Goal: Task Accomplishment & Management: Use online tool/utility

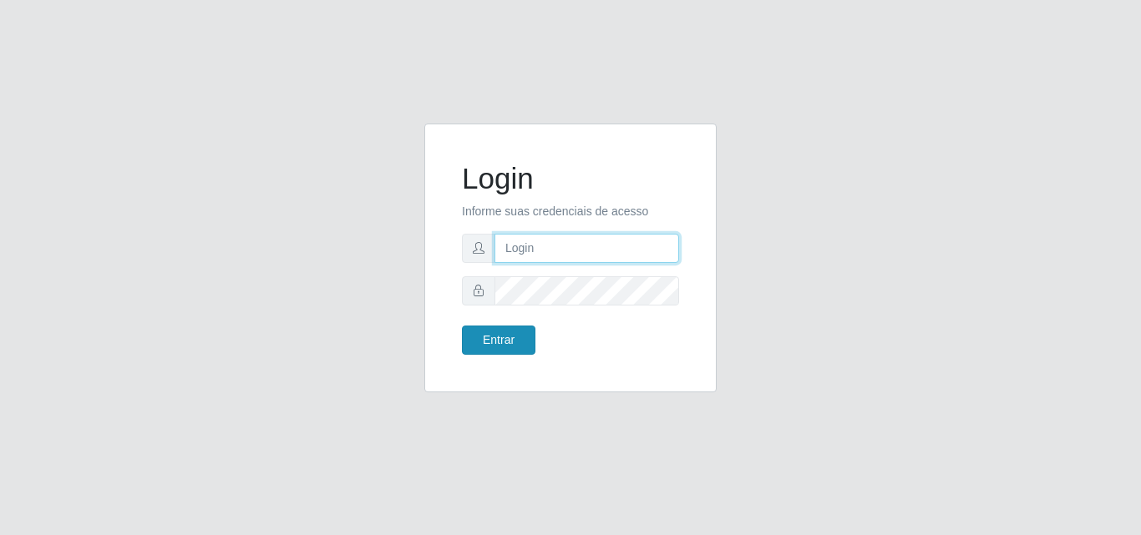
type input "[EMAIL_ADDRESS][DOMAIN_NAME]"
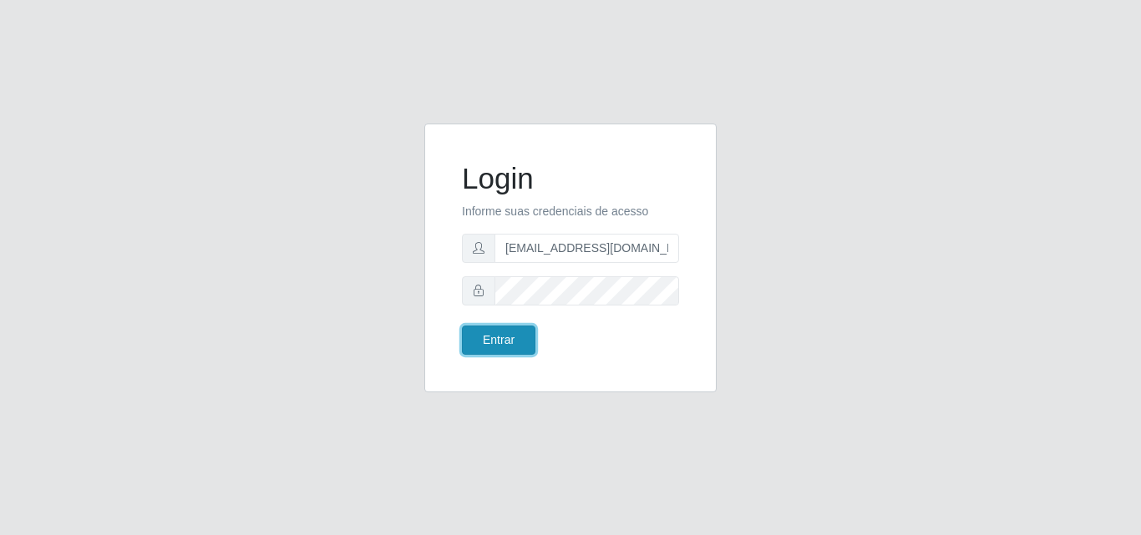
click at [500, 342] on button "Entrar" at bounding box center [498, 340] width 73 height 29
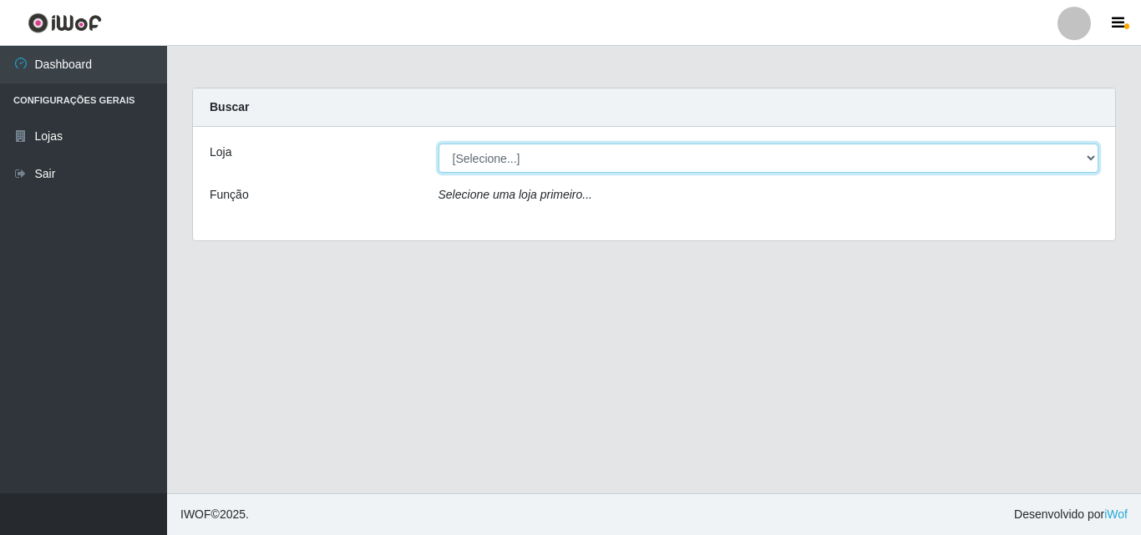
click at [516, 144] on select "[Selecione...] Rede Potiguar 1 - Macaíba" at bounding box center [768, 158] width 661 height 29
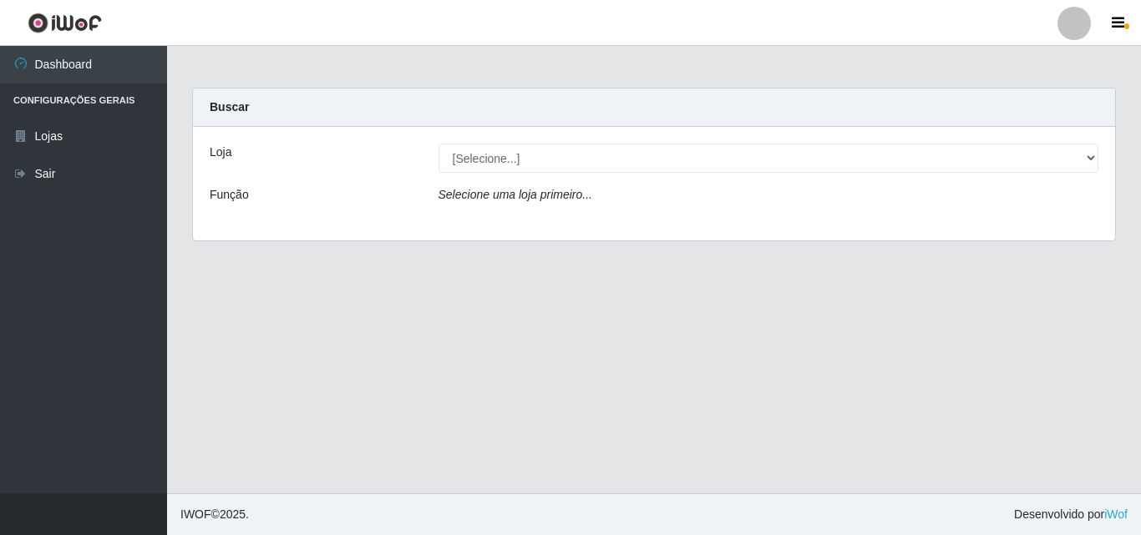
click at [539, 230] on div "Loja [Selecione...] Rede Potiguar 1 - Macaíba Função Selecione uma loja primeir…" at bounding box center [654, 184] width 922 height 114
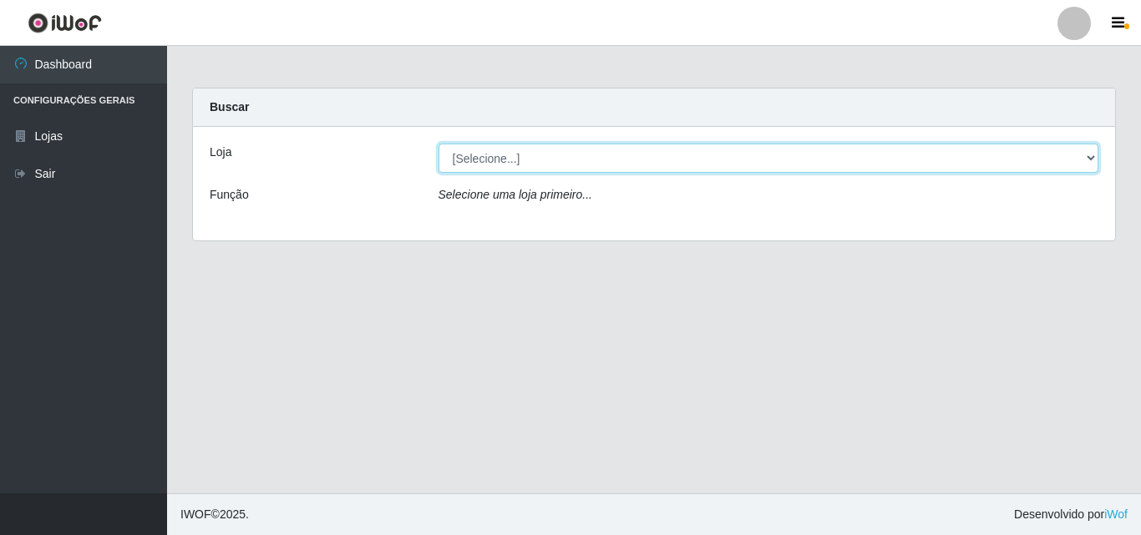
click at [669, 160] on select "[Selecione...] Rede Potiguar 1 - Macaíba" at bounding box center [768, 158] width 661 height 29
select select "100"
click at [438, 144] on select "[Selecione...] Rede Potiguar 1 - Macaíba" at bounding box center [768, 158] width 661 height 29
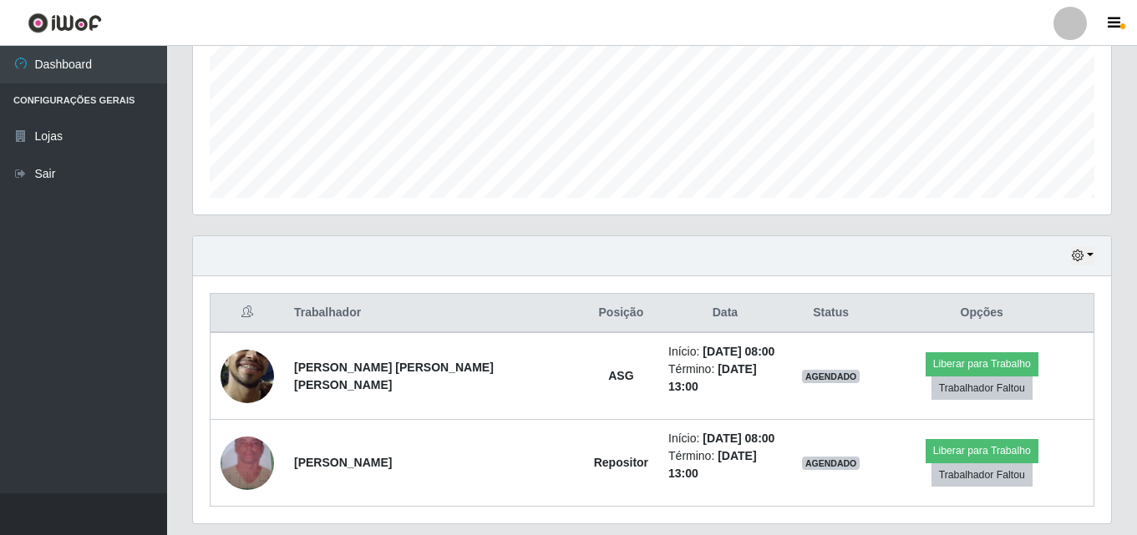
scroll to position [425, 0]
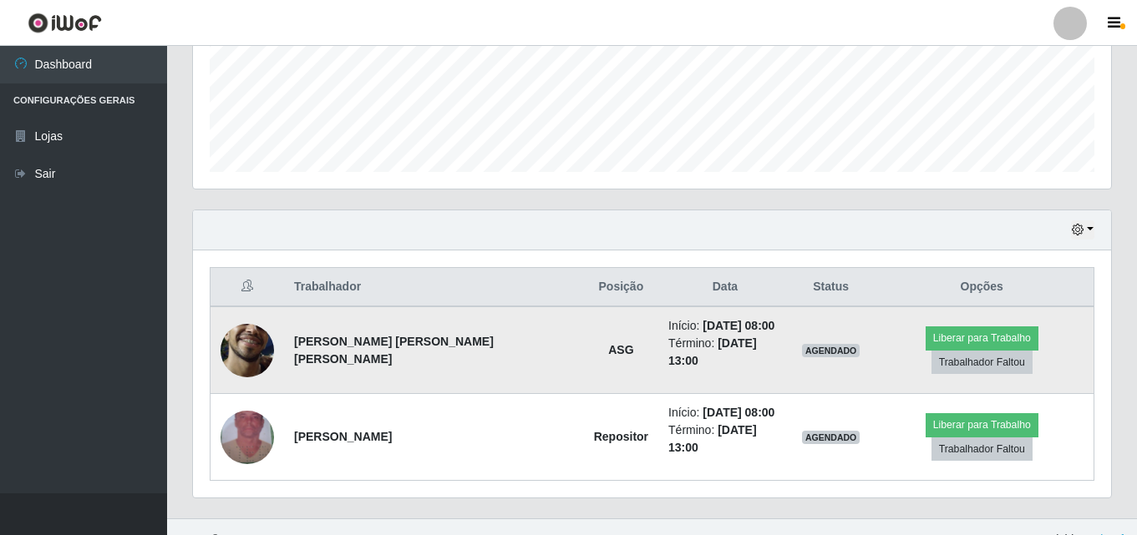
click at [254, 347] on img at bounding box center [246, 350] width 53 height 119
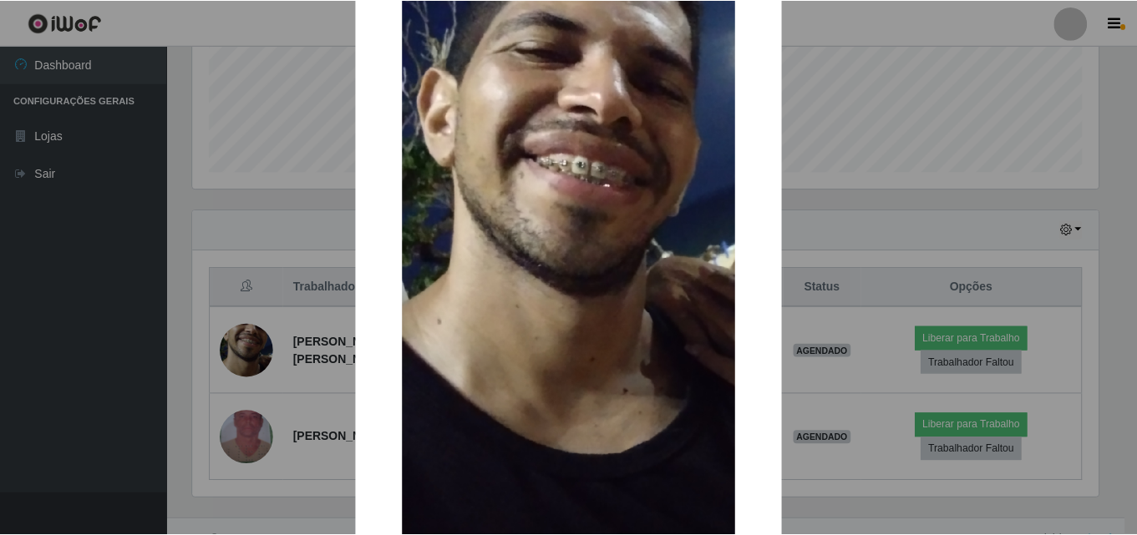
scroll to position [251, 0]
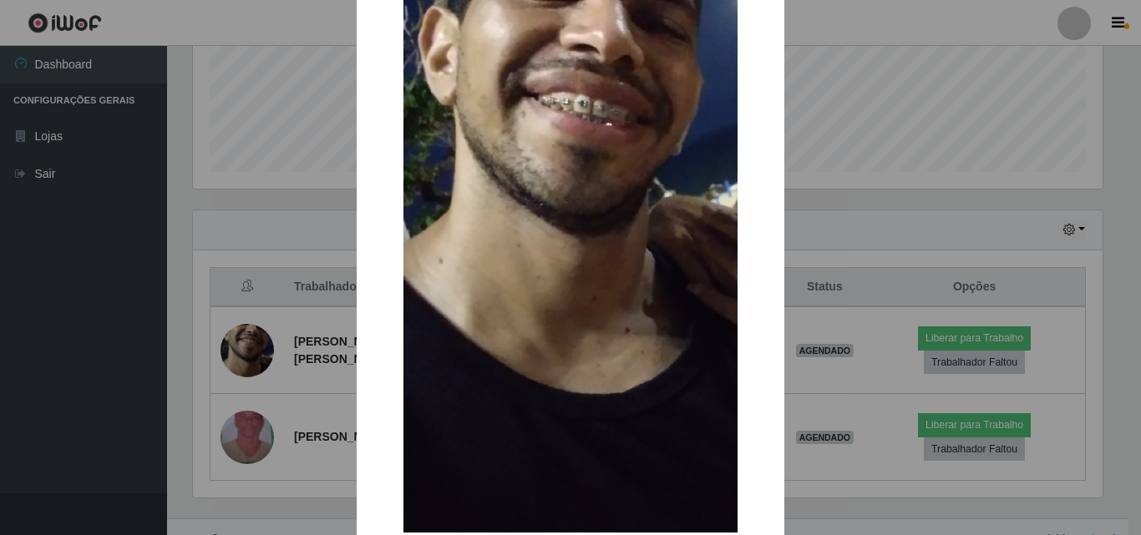
click at [155, 350] on div "× OK Cancel" at bounding box center [570, 267] width 1141 height 535
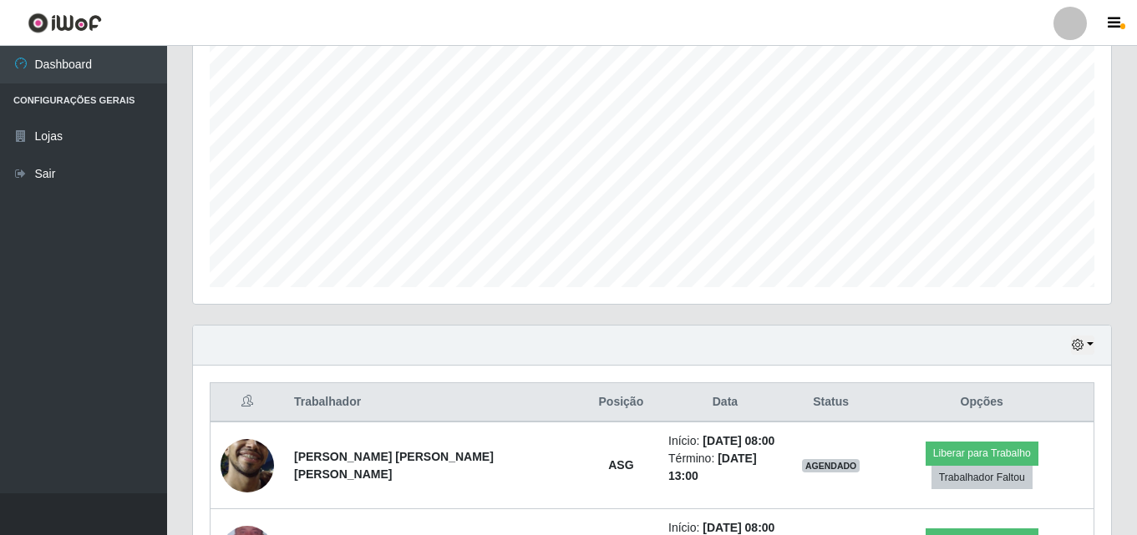
scroll to position [425, 0]
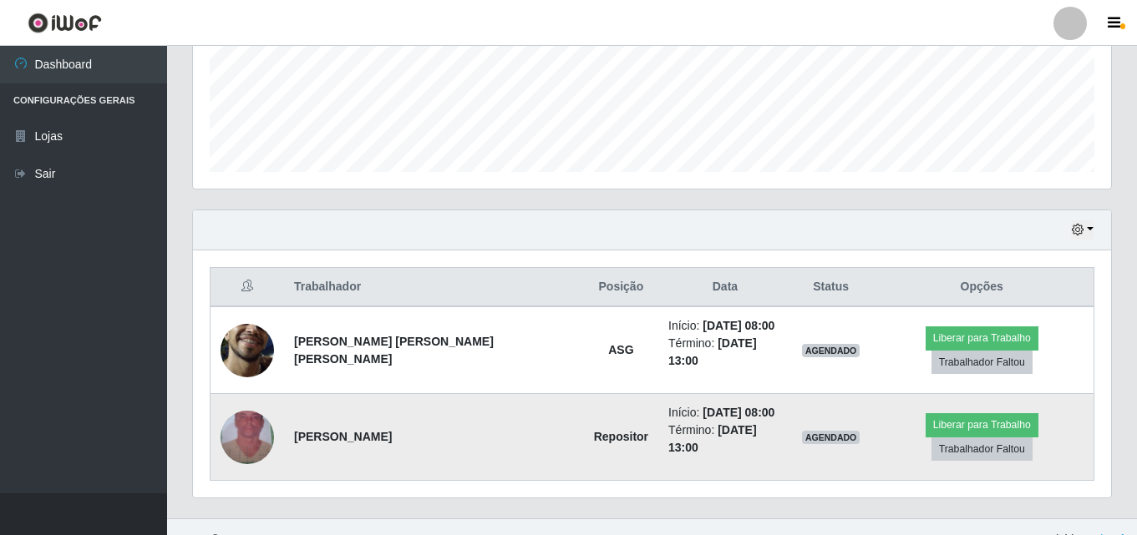
click at [244, 410] on img at bounding box center [246, 437] width 53 height 95
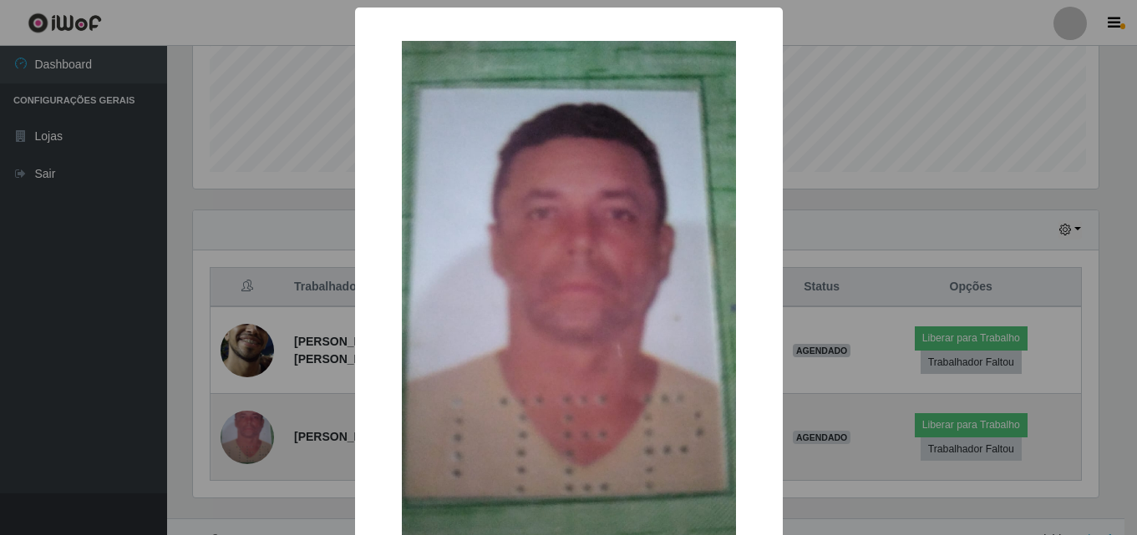
scroll to position [347, 909]
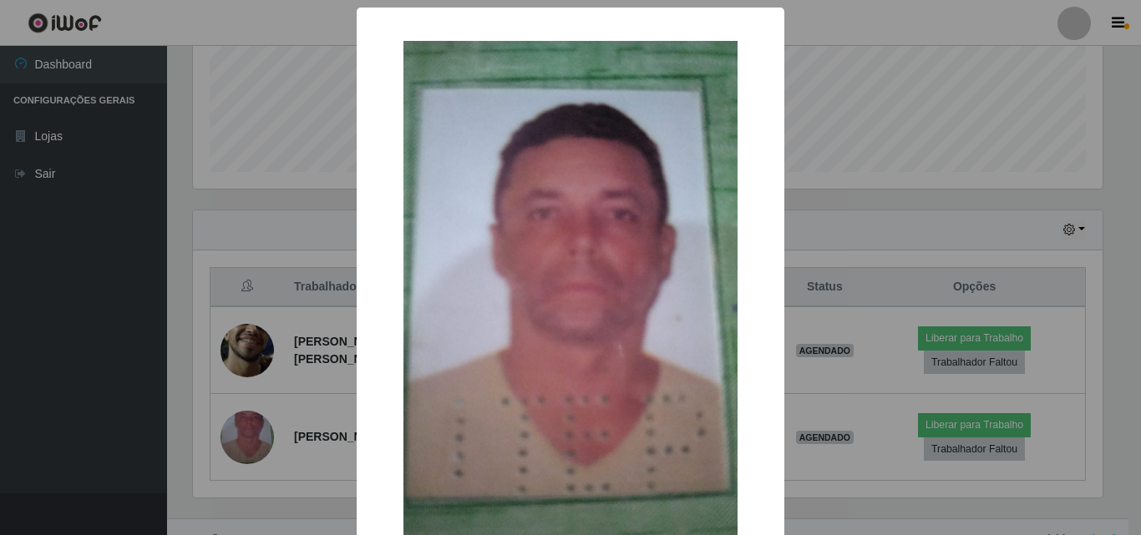
click at [106, 290] on div "× OK Cancel" at bounding box center [570, 267] width 1141 height 535
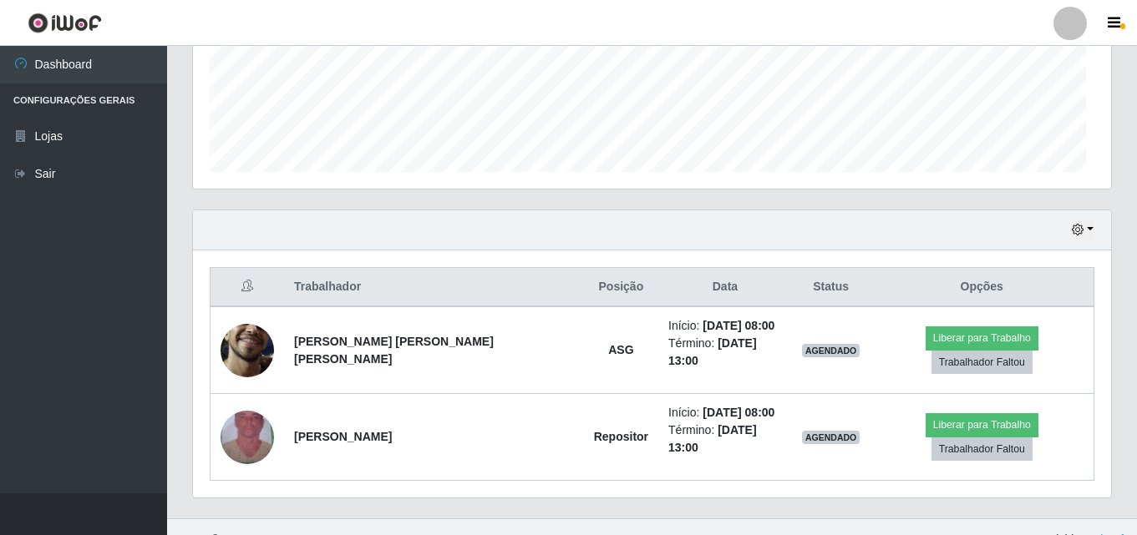
scroll to position [347, 918]
